Goal: Task Accomplishment & Management: Manage account settings

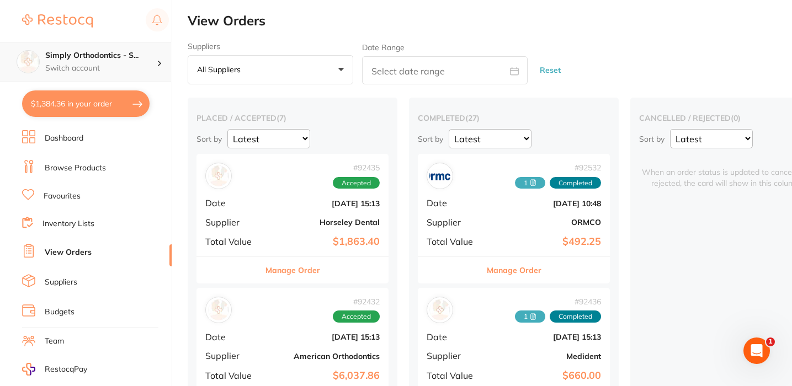
scroll to position [719, 0]
click at [97, 62] on div "Simply Orthodontics - S... Switch account" at bounding box center [100, 61] width 111 height 23
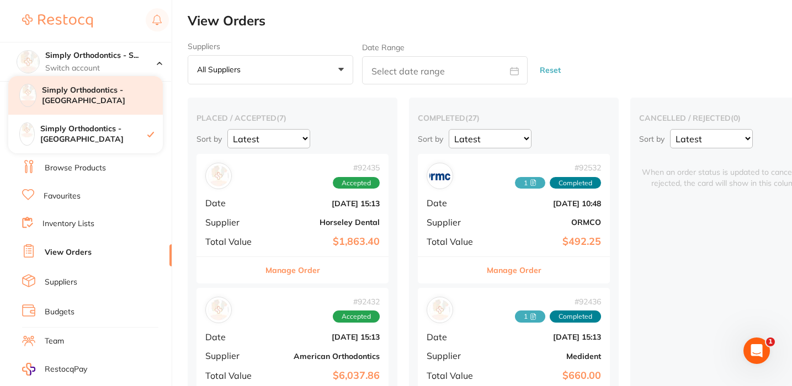
click at [109, 92] on h4 "Simply Orthodontics - [GEOGRAPHIC_DATA]" at bounding box center [102, 96] width 121 height 22
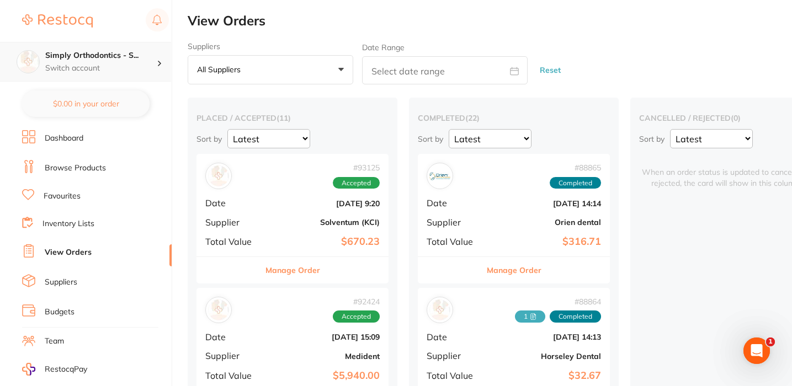
click at [74, 48] on div "Simply Orthodontics - S... Switch account" at bounding box center [85, 62] width 171 height 40
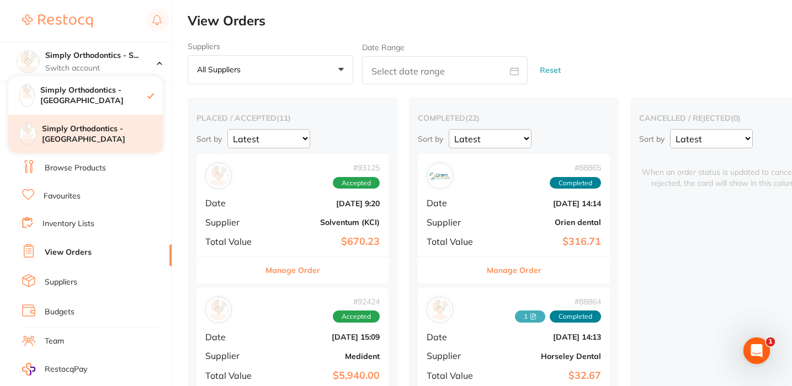
click at [89, 140] on h4 "Simply Orthodontics - [GEOGRAPHIC_DATA]" at bounding box center [102, 135] width 121 height 22
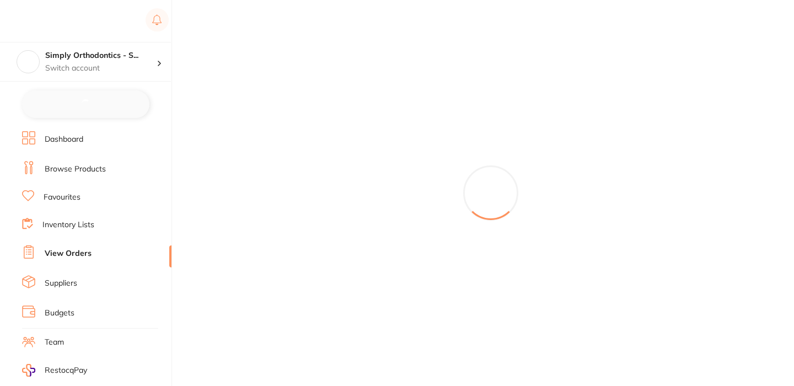
checkbox input "false"
